Goal: Information Seeking & Learning: Learn about a topic

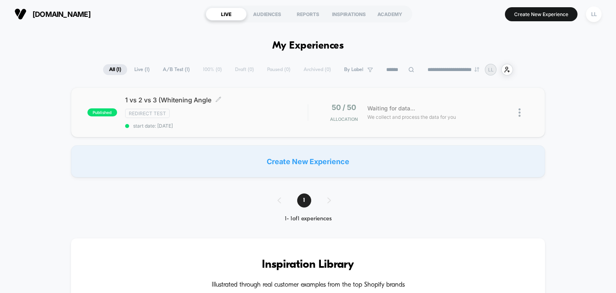
click at [300, 107] on div "1 vs 2 vs 3 (Whitening Angle Click to edit experience details Click to edit exp…" at bounding box center [216, 112] width 183 height 33
